Goal: Obtain resource: Obtain resource

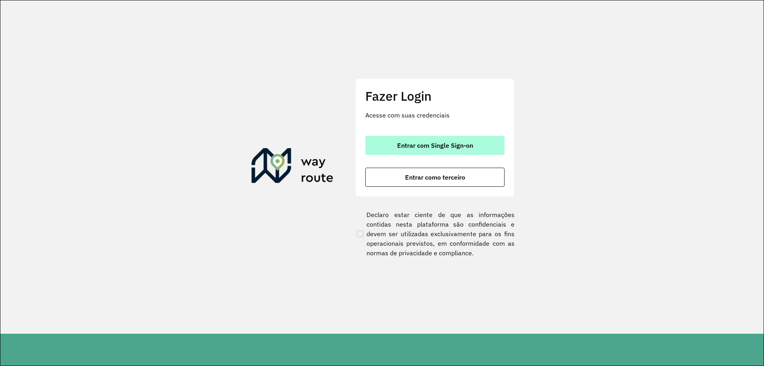
click at [437, 148] on span "Entrar com Single Sign-on" at bounding box center [435, 145] width 76 height 6
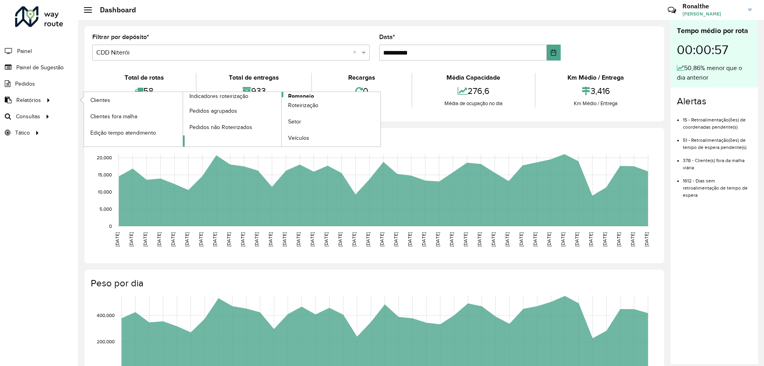
click at [304, 93] on span "Romaneio" at bounding box center [301, 96] width 26 height 8
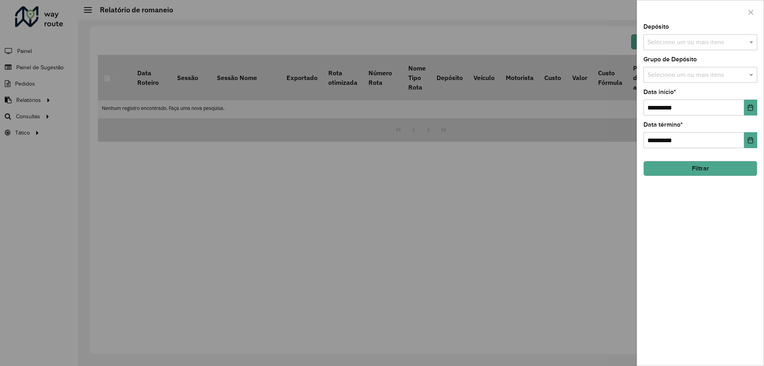
click at [720, 41] on input "text" at bounding box center [696, 43] width 102 height 10
click at [690, 96] on div "CDD Nova Friburgo" at bounding box center [700, 96] width 113 height 14
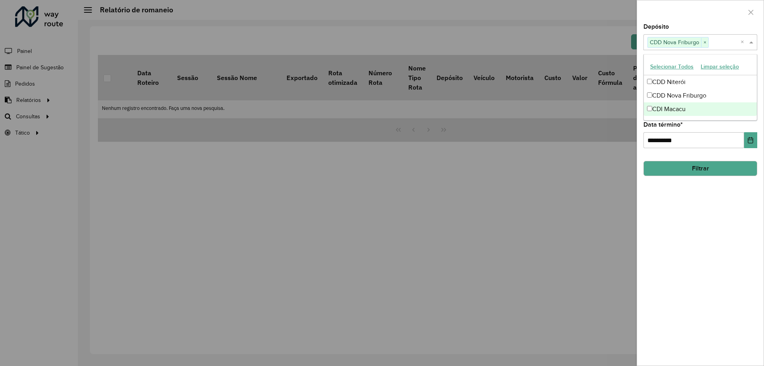
drag, startPoint x: 737, startPoint y: 228, endPoint x: 737, endPoint y: 217, distance: 10.3
click at [737, 227] on div "**********" at bounding box center [700, 194] width 126 height 341
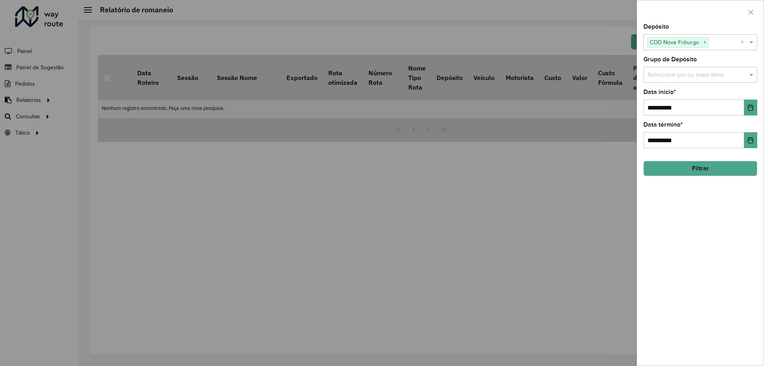
click at [699, 81] on div "Selecione um ou mais itens" at bounding box center [700, 75] width 114 height 16
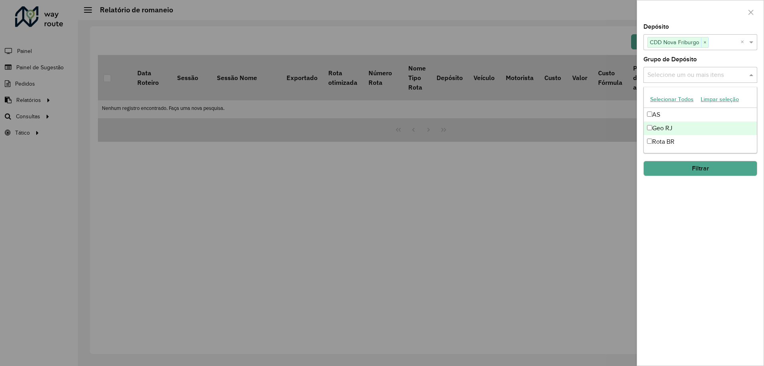
click at [688, 124] on div "Geo RJ" at bounding box center [700, 128] width 113 height 14
click at [714, 177] on div "**********" at bounding box center [700, 194] width 126 height 341
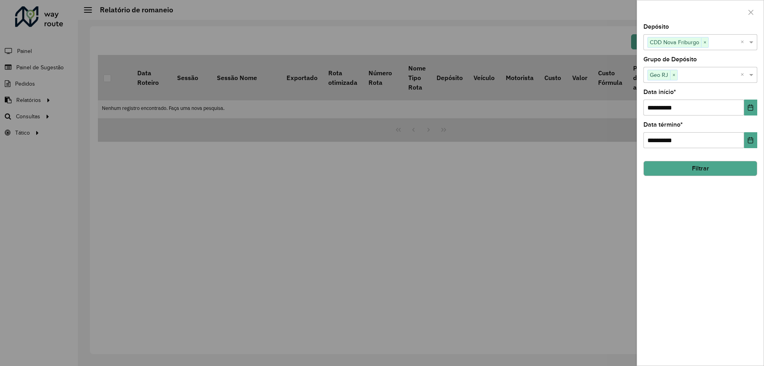
click at [720, 170] on button "Filtrar" at bounding box center [700, 168] width 114 height 15
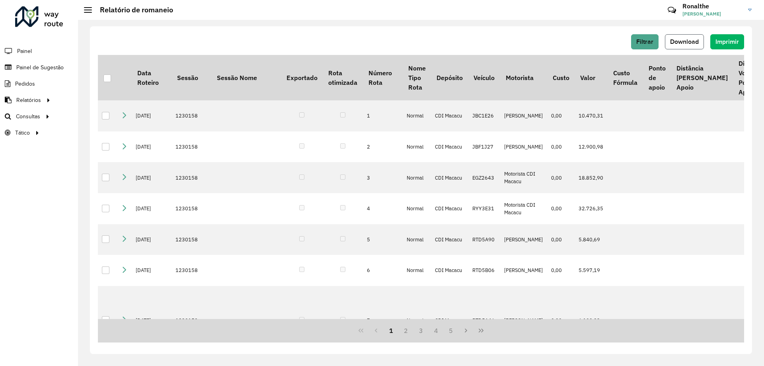
click at [673, 46] on button "Download" at bounding box center [684, 41] width 39 height 15
